Goal: Check status: Check status

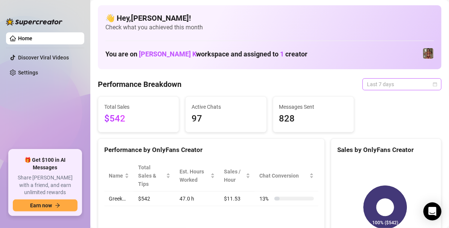
click at [426, 87] on span "Last 7 days" at bounding box center [402, 84] width 70 height 11
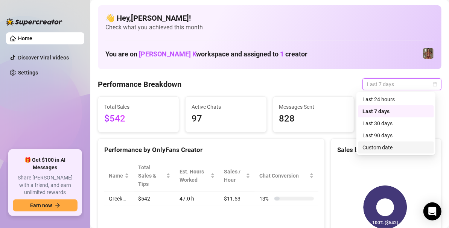
click at [378, 147] on div "Custom date" at bounding box center [395, 147] width 67 height 8
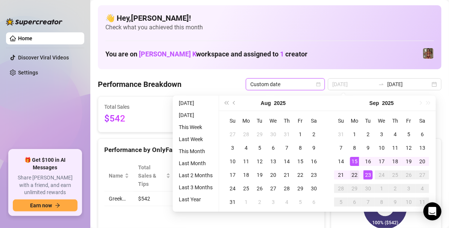
type input "[DATE]"
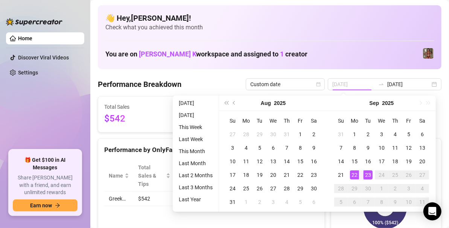
click at [351, 172] on div "22" at bounding box center [354, 174] width 9 height 9
click at [368, 175] on div "23" at bounding box center [368, 174] width 9 height 9
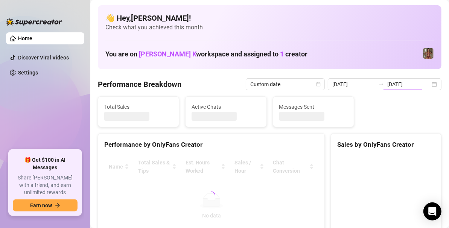
type input "[DATE]"
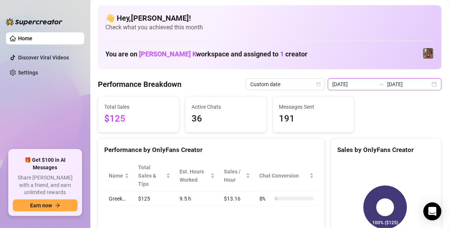
click at [423, 84] on input "[DATE]" at bounding box center [408, 84] width 43 height 8
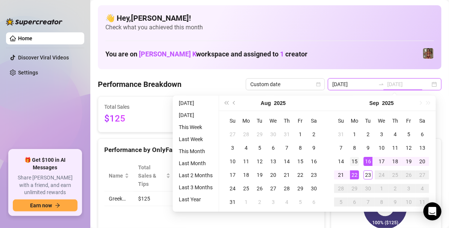
type input "[DATE]"
click at [356, 162] on div "15" at bounding box center [354, 161] width 9 height 9
type input "[DATE]"
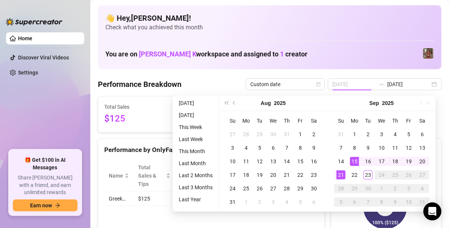
click at [343, 178] on div "21" at bounding box center [340, 174] width 9 height 9
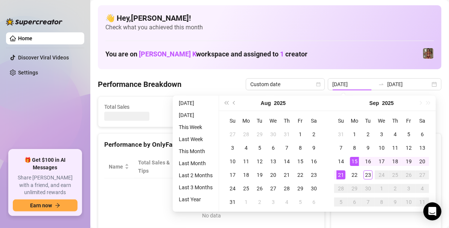
type input "[DATE]"
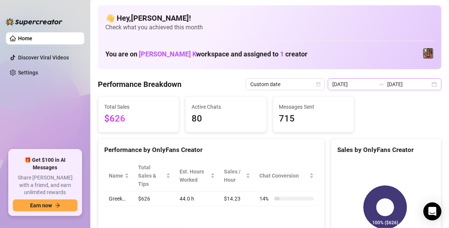
click at [427, 84] on div "[DATE] [DATE]" at bounding box center [385, 84] width 114 height 12
click at [427, 87] on div "[DATE] [DATE]" at bounding box center [385, 84] width 114 height 12
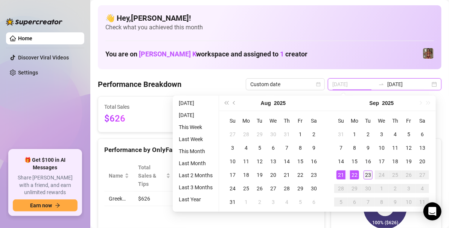
type input "[DATE]"
click at [366, 175] on div "23" at bounding box center [368, 174] width 9 height 9
type input "[DATE]"
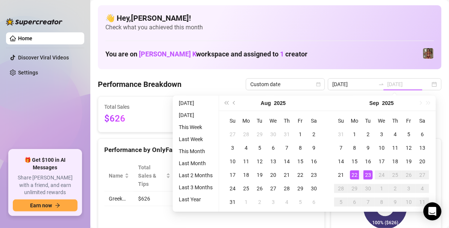
click at [356, 175] on div "22" at bounding box center [354, 174] width 9 height 9
type input "[DATE]"
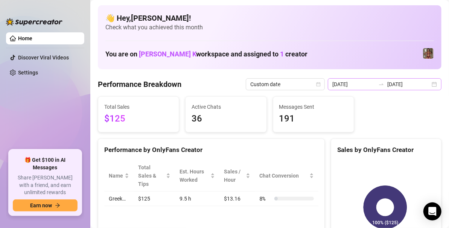
click at [430, 87] on div "[DATE] [DATE]" at bounding box center [385, 84] width 114 height 12
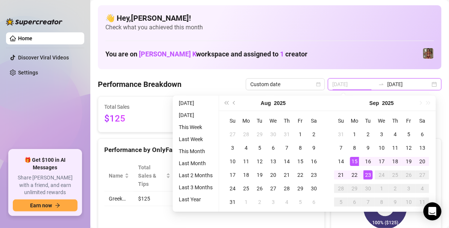
type input "[DATE]"
click at [352, 158] on div "15" at bounding box center [354, 161] width 9 height 9
type input "[DATE]"
click at [364, 174] on div "23" at bounding box center [368, 174] width 9 height 9
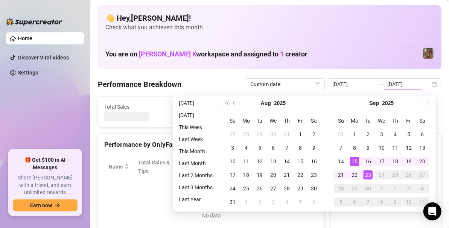
type input "[DATE]"
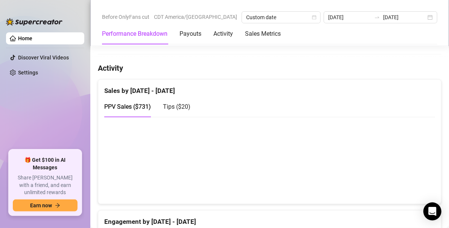
scroll to position [361, 0]
click at [172, 105] on span "Tips ( $20 )" at bounding box center [176, 106] width 27 height 7
click at [134, 104] on span "PPV Sales ( $731 )" at bounding box center [127, 106] width 47 height 7
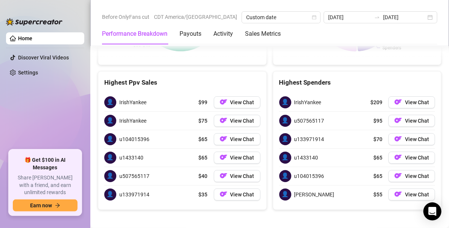
scroll to position [1319, 0]
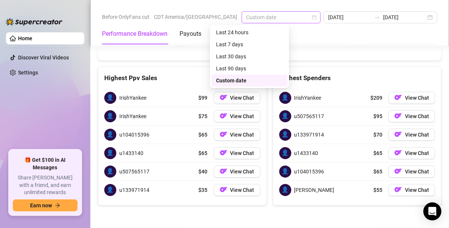
click at [286, 17] on div "Custom date" at bounding box center [281, 17] width 79 height 12
click at [237, 74] on div "Last 90 days" at bounding box center [249, 68] width 76 height 12
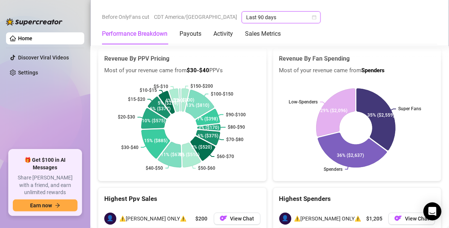
scroll to position [1196, 0]
